Goal: Task Accomplishment & Management: Complete application form

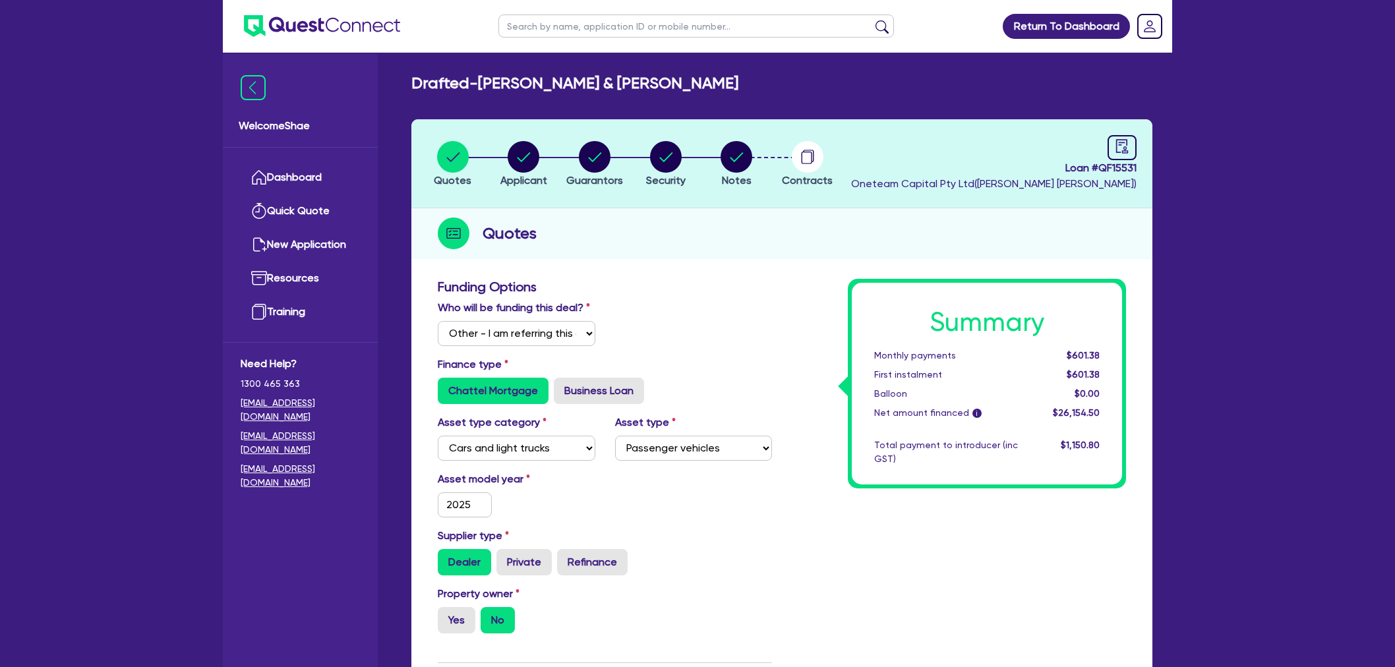
select select "Other"
select select "CARS_AND_LIGHT_TRUCKS"
select select "PASSENGER_VEHICLES"
click at [557, 30] on input "text" at bounding box center [695, 26] width 395 height 23
type input "[PERSON_NAME]"
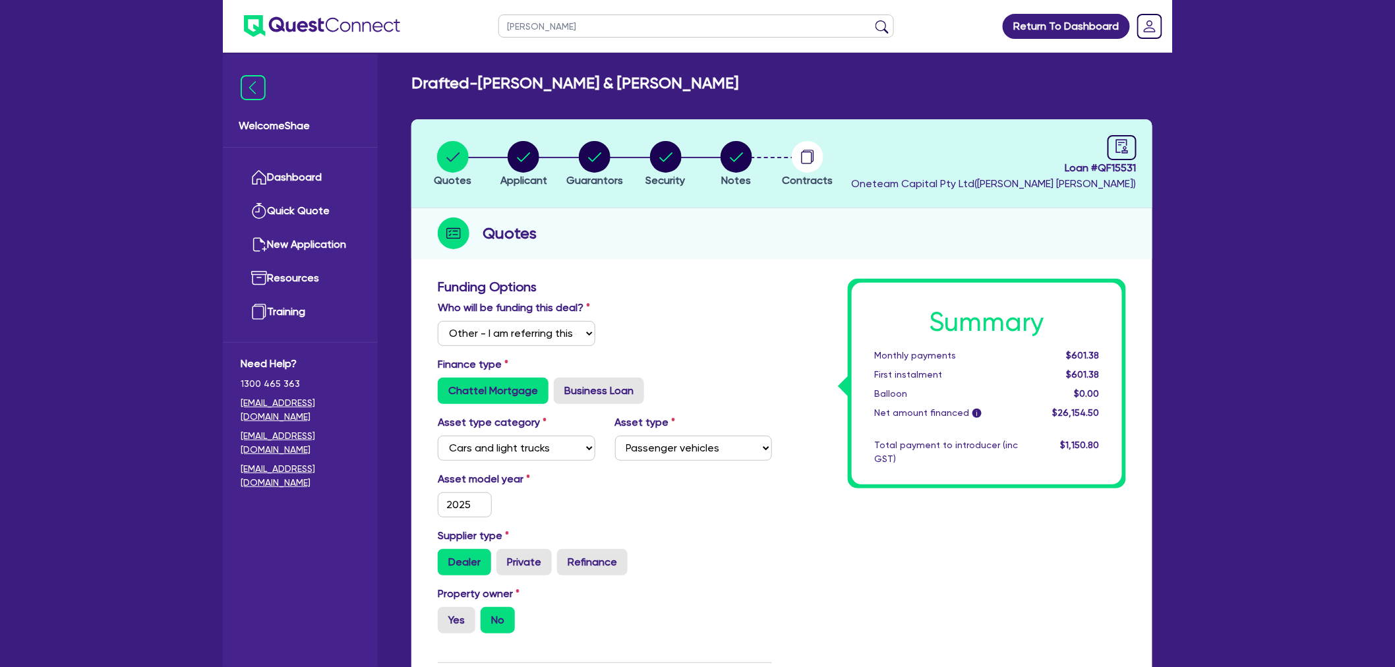
click button "submit" at bounding box center [881, 29] width 21 height 18
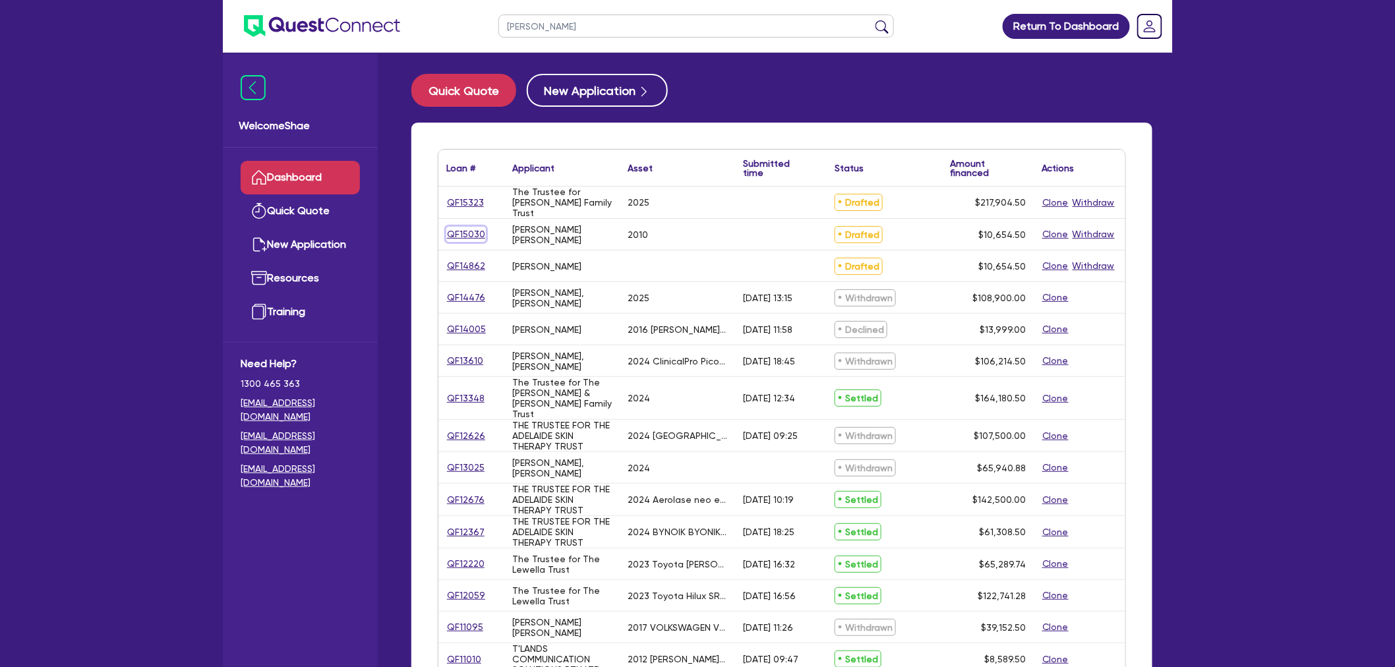
click at [477, 232] on link "QF15030" at bounding box center [466, 234] width 40 height 15
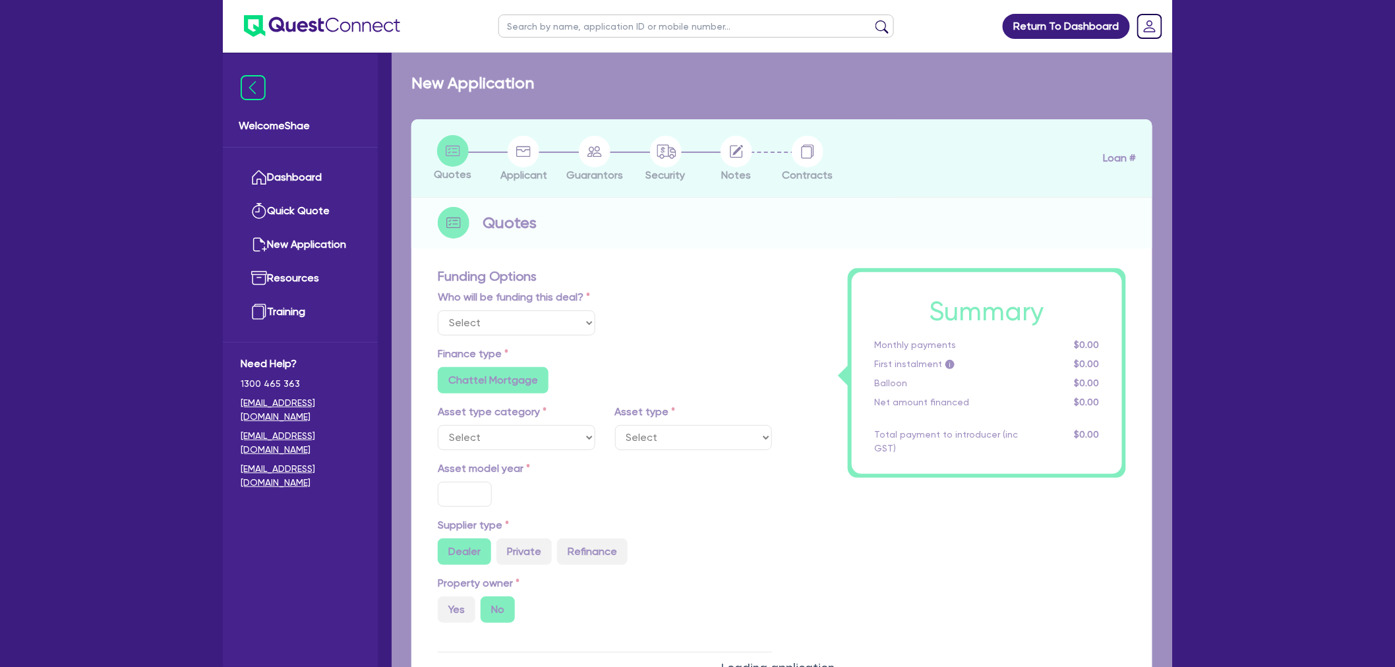
select select "Other"
select select "CARS_AND_LIGHT_TRUCKS"
type input "2010"
radio input "false"
radio input "true"
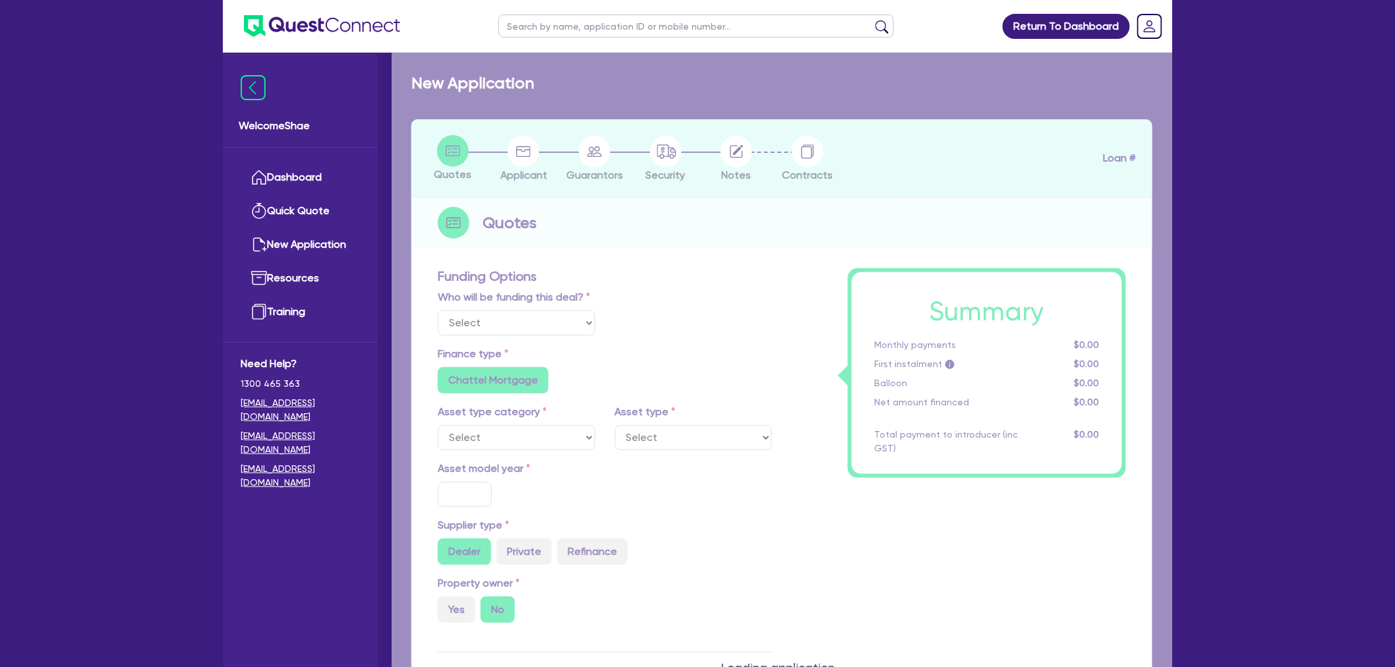
type input "10,000"
type input "2"
type input "213.09"
radio input "true"
radio input "false"
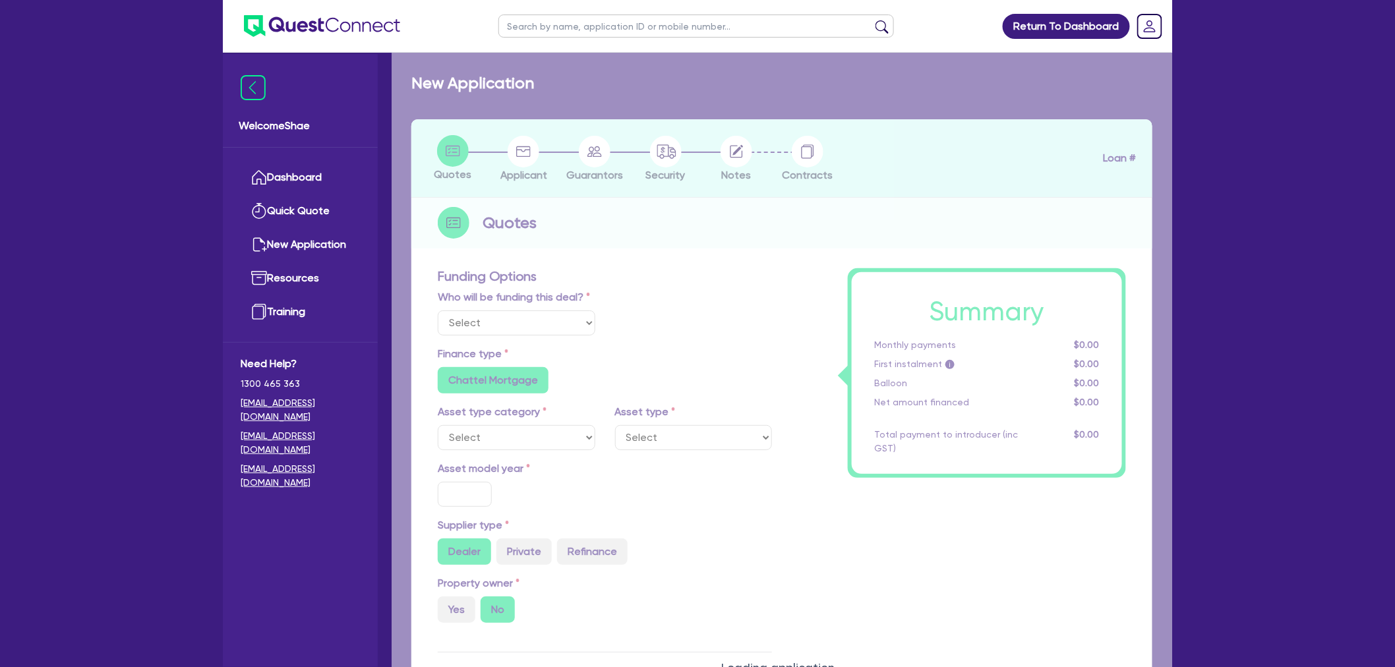
type input "17.85"
radio input "true"
radio input "false"
select select "PASSENGER_VEHICLES"
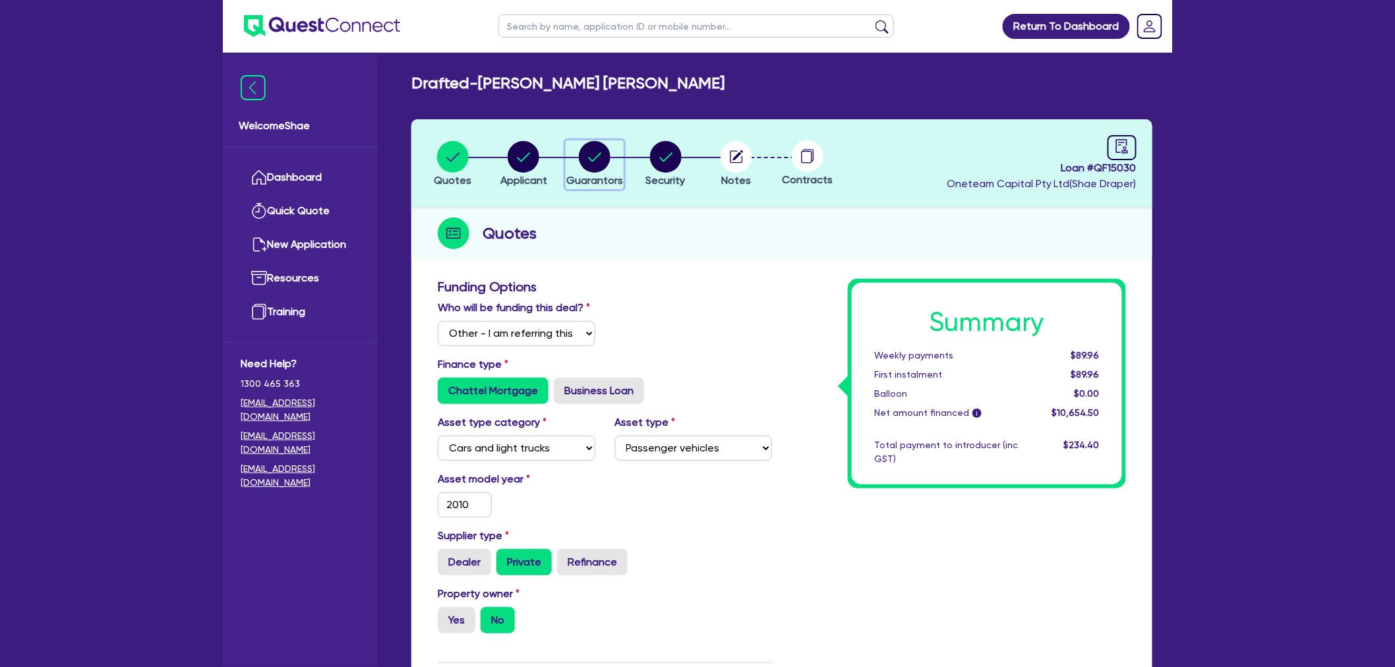
drag, startPoint x: 588, startPoint y: 165, endPoint x: 608, endPoint y: 227, distance: 65.7
click at [588, 165] on circle "button" at bounding box center [595, 157] width 32 height 32
select select "MR"
select select "QLD"
select select "DE_FACTO"
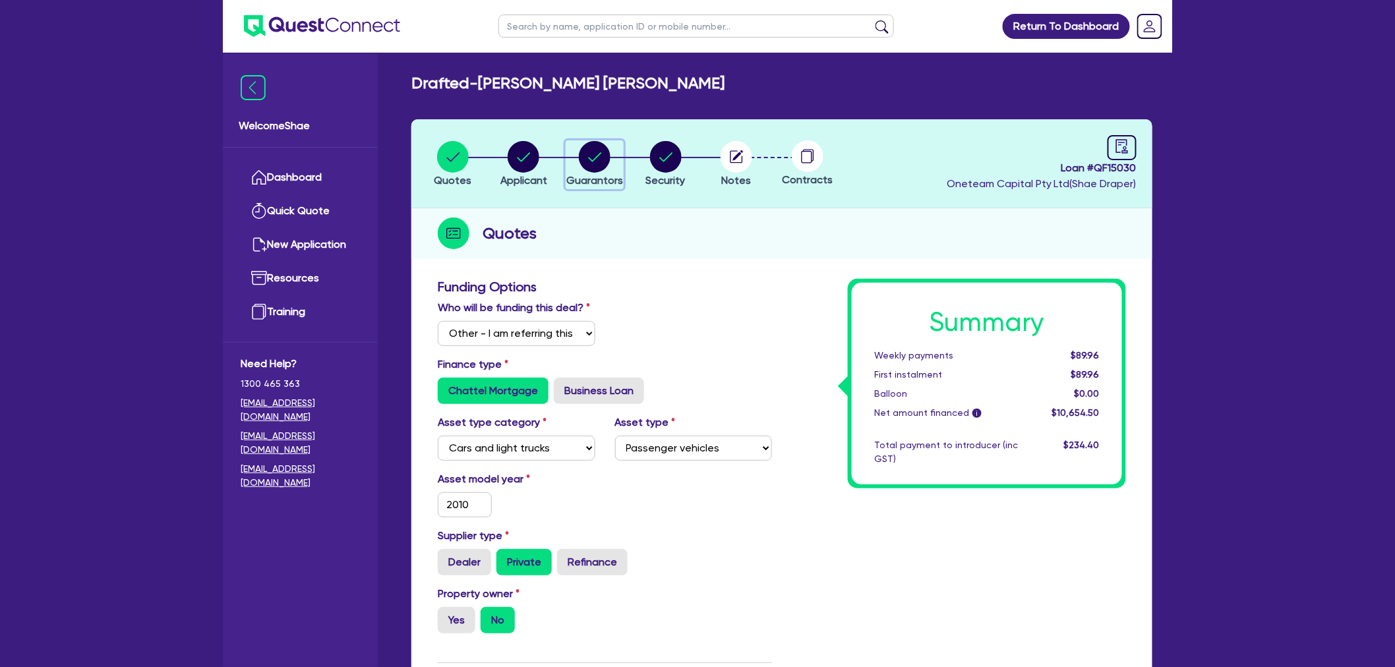
select select "VEHICLE"
select select "CASH"
select select "EQUIPMENT"
select select "HOUSEHOLD_PERSONAL"
select select "VEHICLE_LOAN"
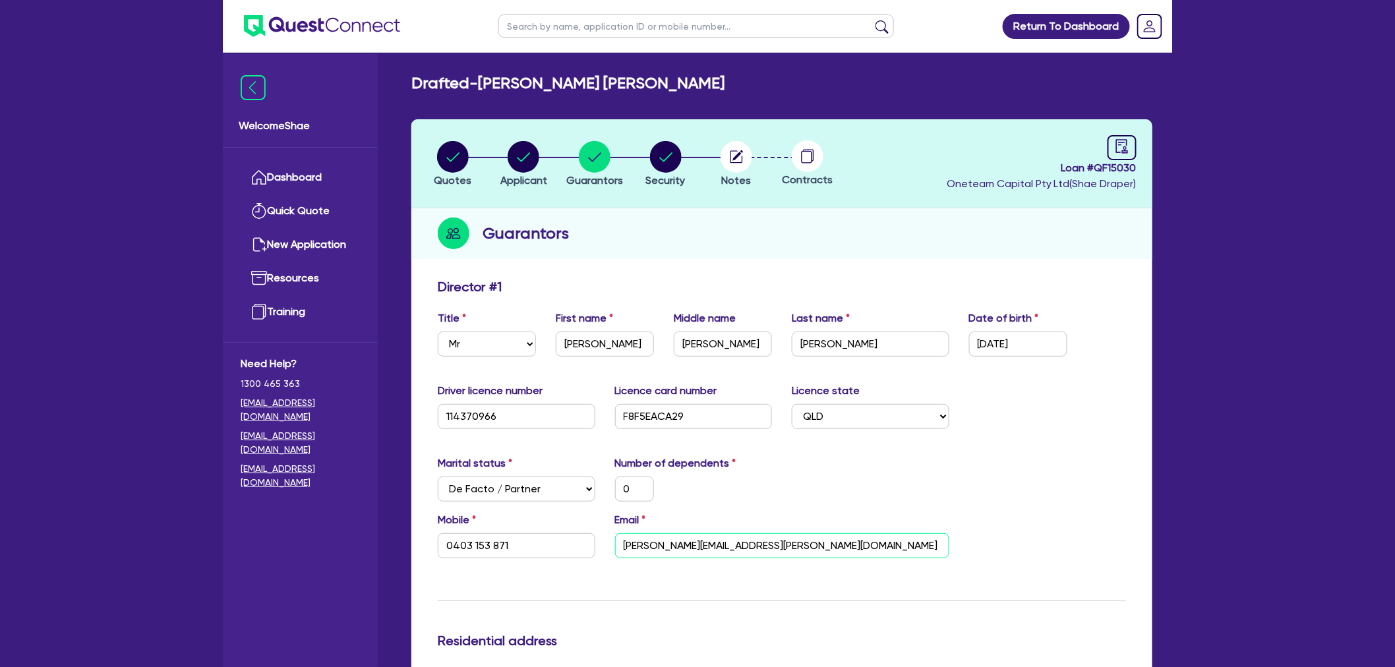
click at [676, 548] on input "[PERSON_NAME][EMAIL_ADDRESS][PERSON_NAME][DOMAIN_NAME]" at bounding box center [782, 545] width 334 height 25
click at [723, 156] on circle "button" at bounding box center [736, 157] width 32 height 32
